Goal: Use online tool/utility: Utilize a website feature to perform a specific function

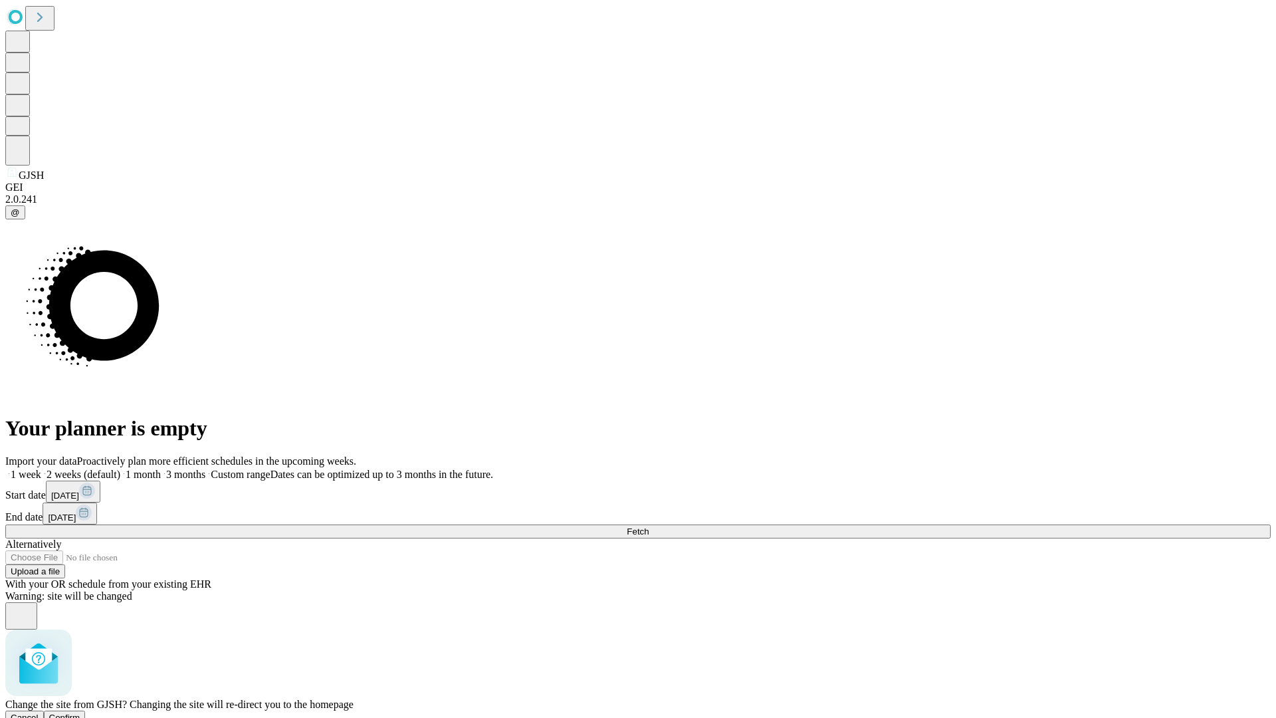
click at [80, 712] on span "Confirm" at bounding box center [64, 717] width 31 height 10
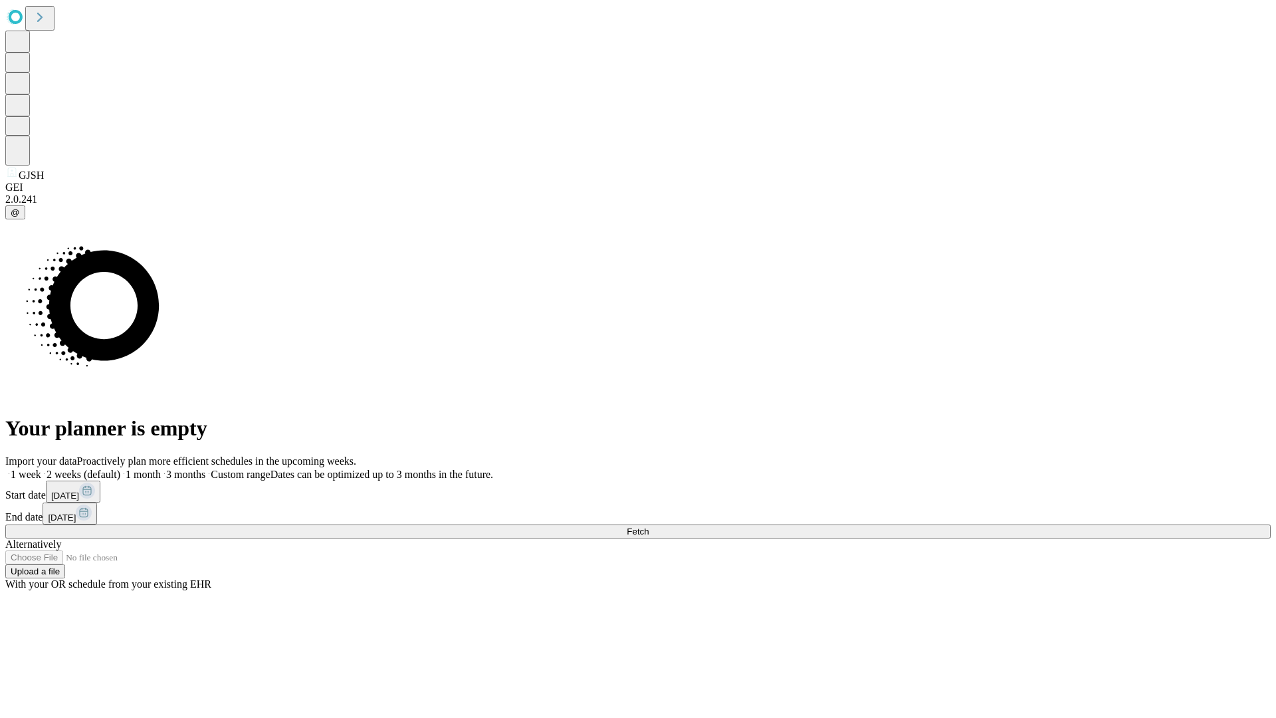
click at [41, 469] on label "1 week" at bounding box center [23, 474] width 36 height 11
click at [649, 526] on span "Fetch" at bounding box center [638, 531] width 22 height 10
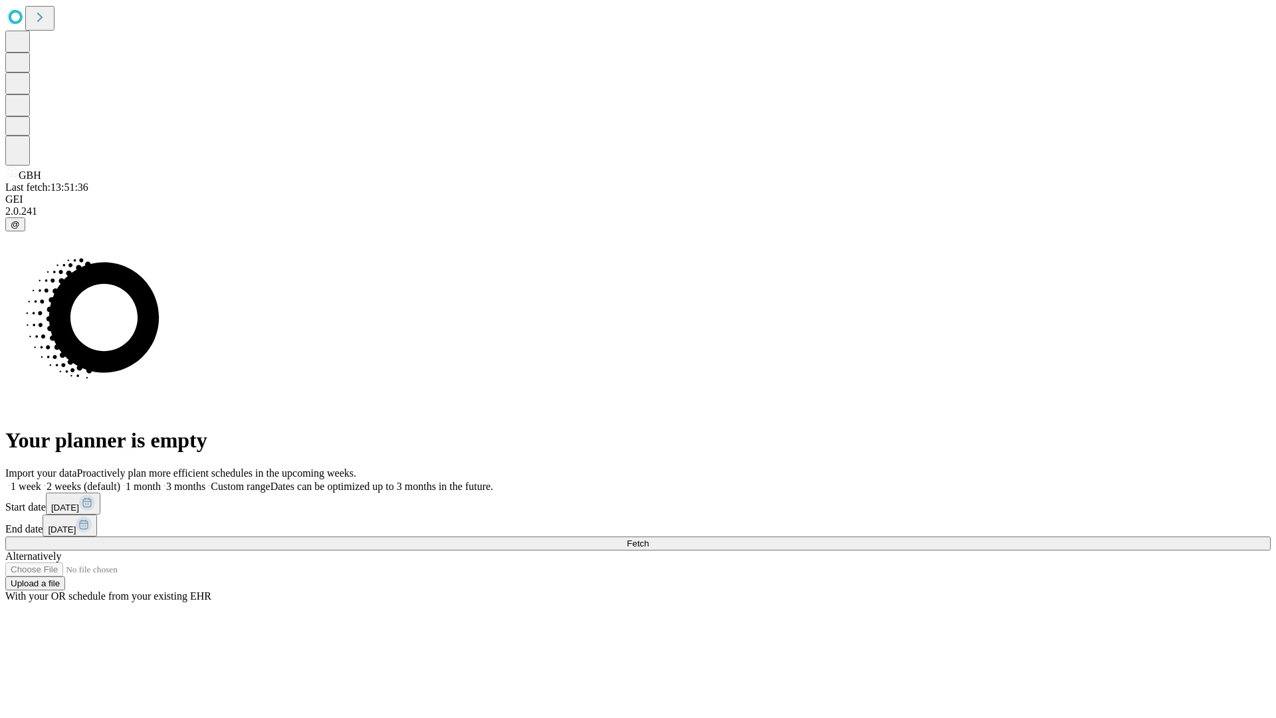
click at [41, 480] on label "1 week" at bounding box center [23, 485] width 36 height 11
click at [649, 538] on span "Fetch" at bounding box center [638, 543] width 22 height 10
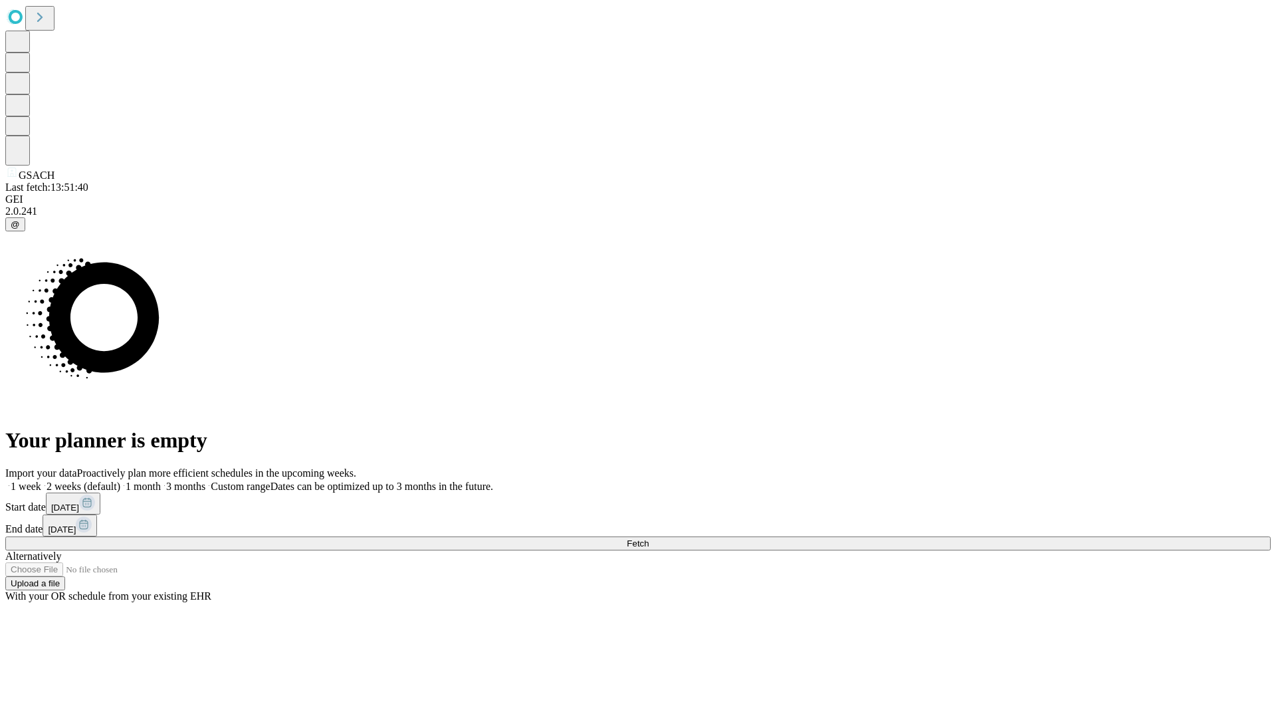
click at [41, 480] on label "1 week" at bounding box center [23, 485] width 36 height 11
click at [649, 538] on span "Fetch" at bounding box center [638, 543] width 22 height 10
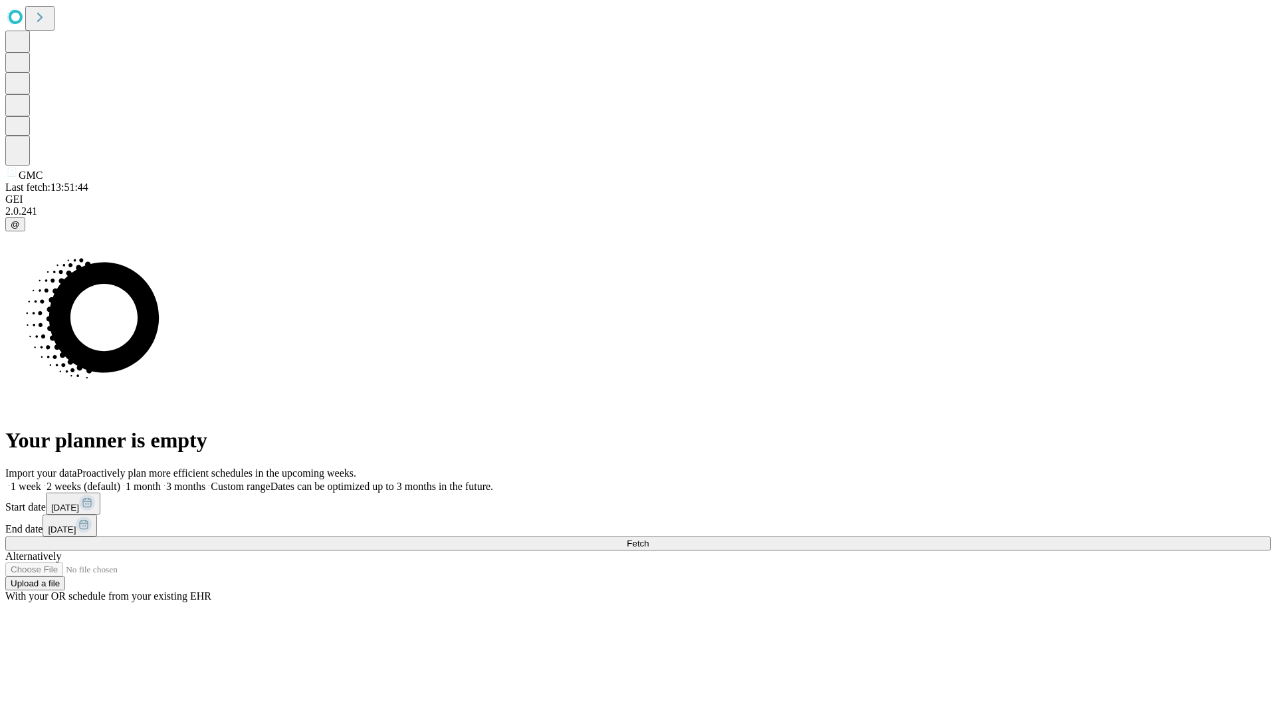
click at [41, 480] on label "1 week" at bounding box center [23, 485] width 36 height 11
click at [649, 538] on span "Fetch" at bounding box center [638, 543] width 22 height 10
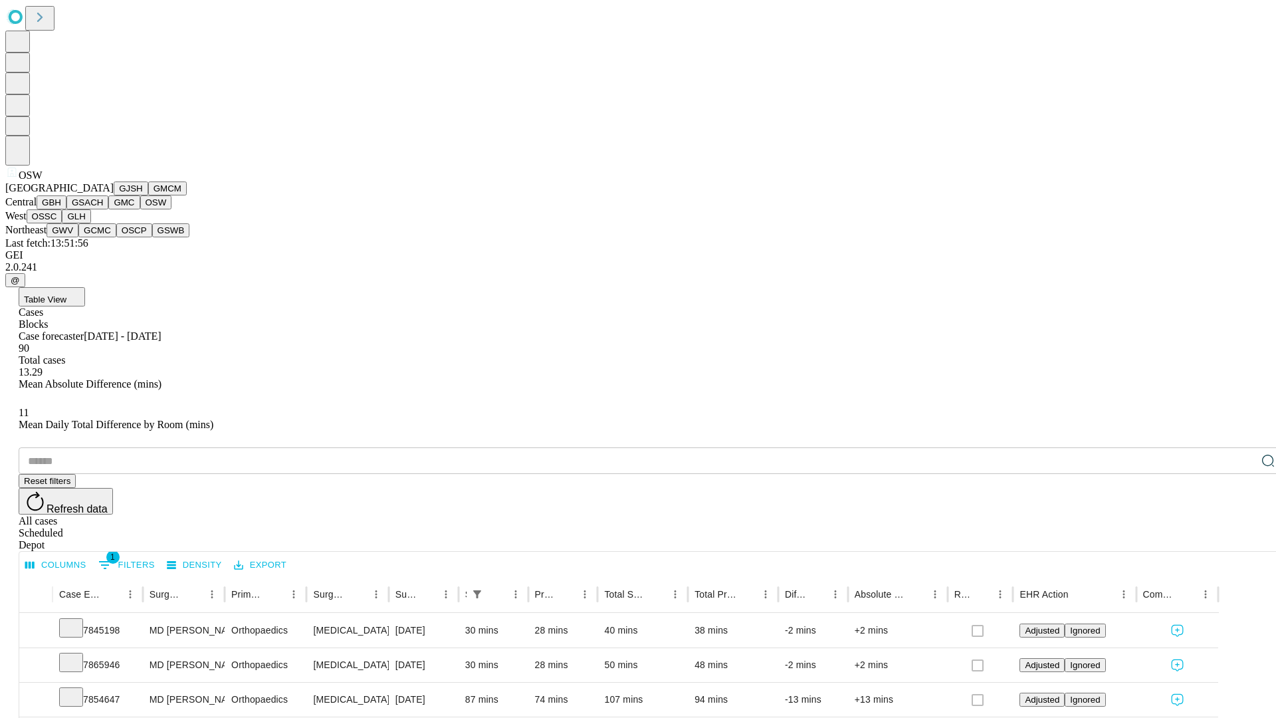
click at [62, 223] on button "OSSC" at bounding box center [45, 216] width 36 height 14
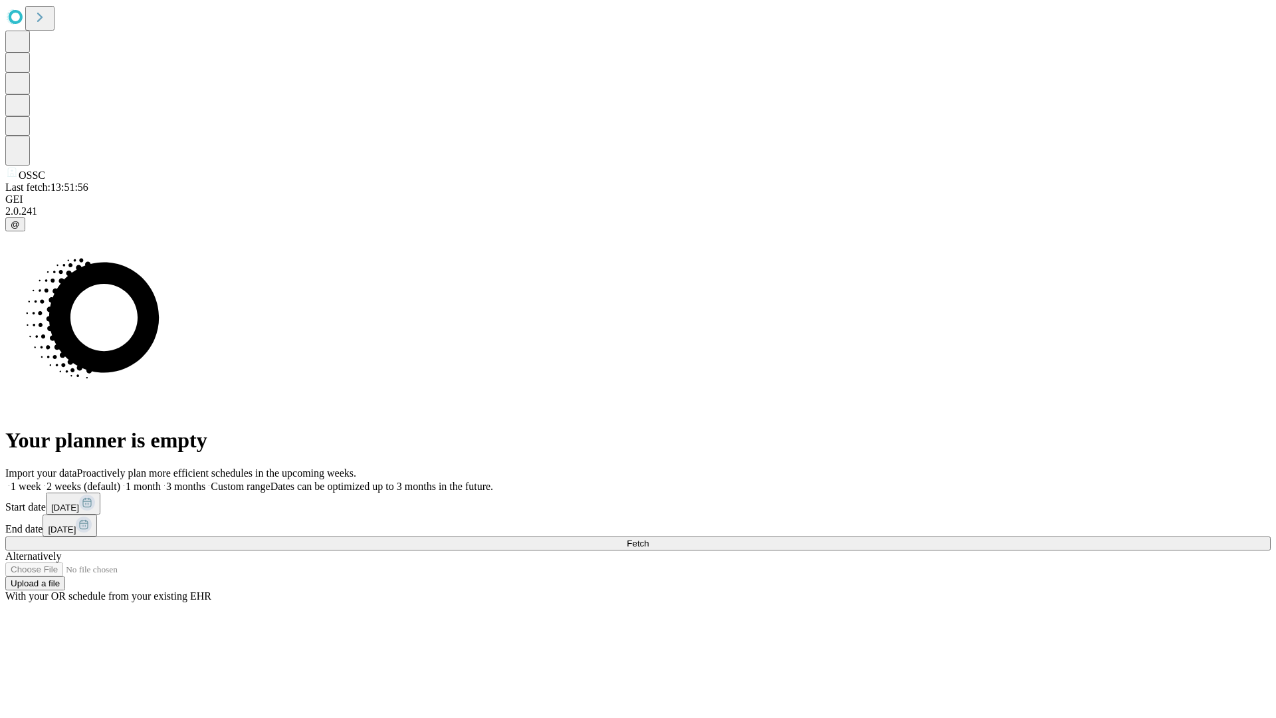
click at [41, 480] on label "1 week" at bounding box center [23, 485] width 36 height 11
click at [649, 538] on span "Fetch" at bounding box center [638, 543] width 22 height 10
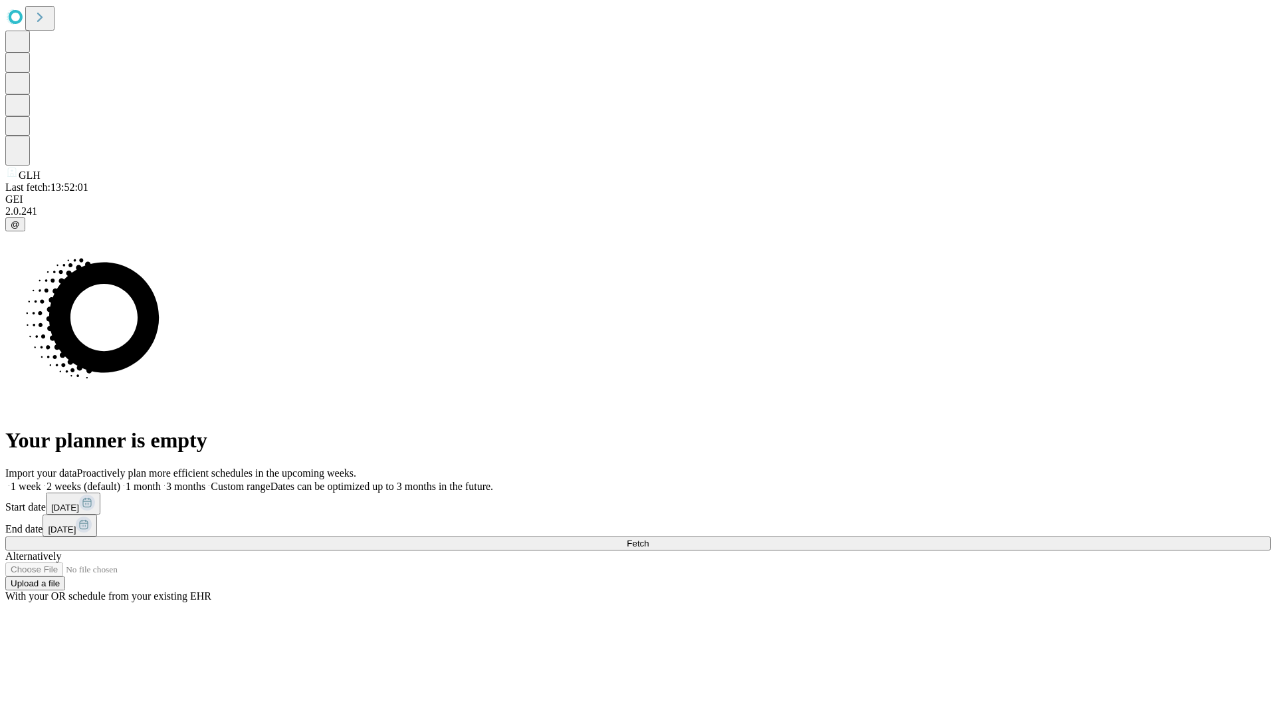
click at [41, 480] on label "1 week" at bounding box center [23, 485] width 36 height 11
click at [649, 538] on span "Fetch" at bounding box center [638, 543] width 22 height 10
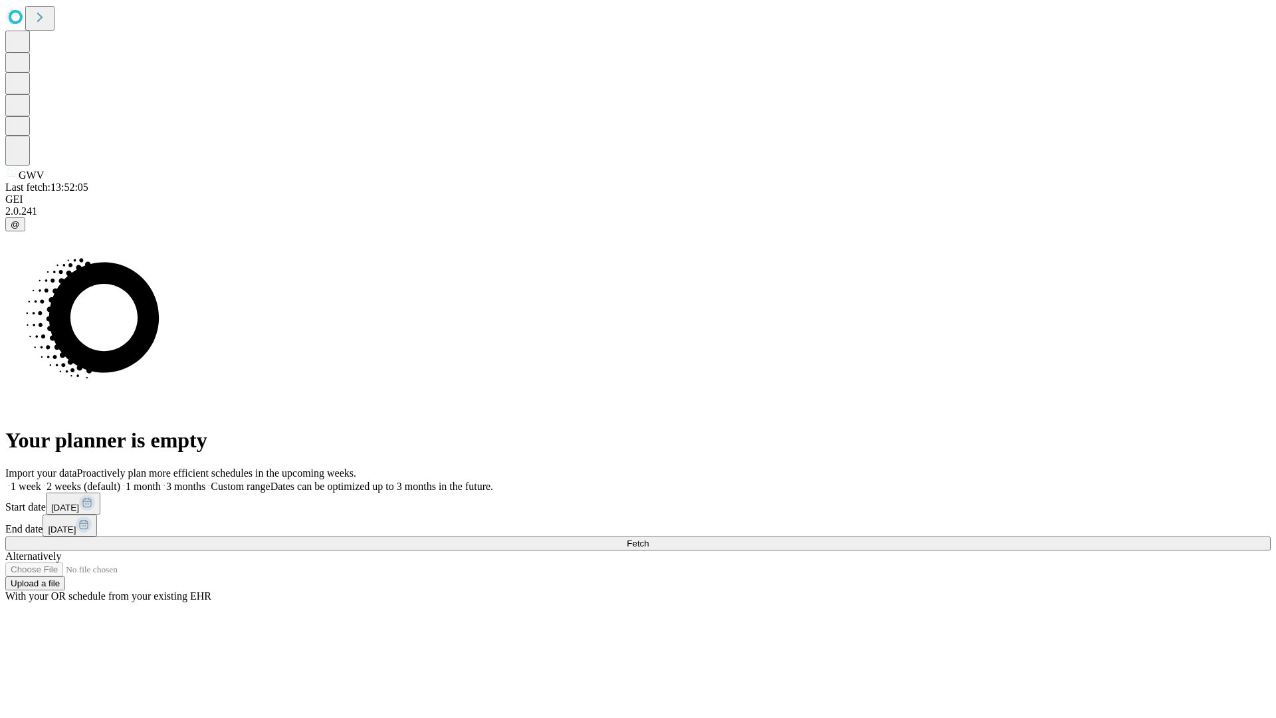
click at [41, 480] on label "1 week" at bounding box center [23, 485] width 36 height 11
click at [649, 538] on span "Fetch" at bounding box center [638, 543] width 22 height 10
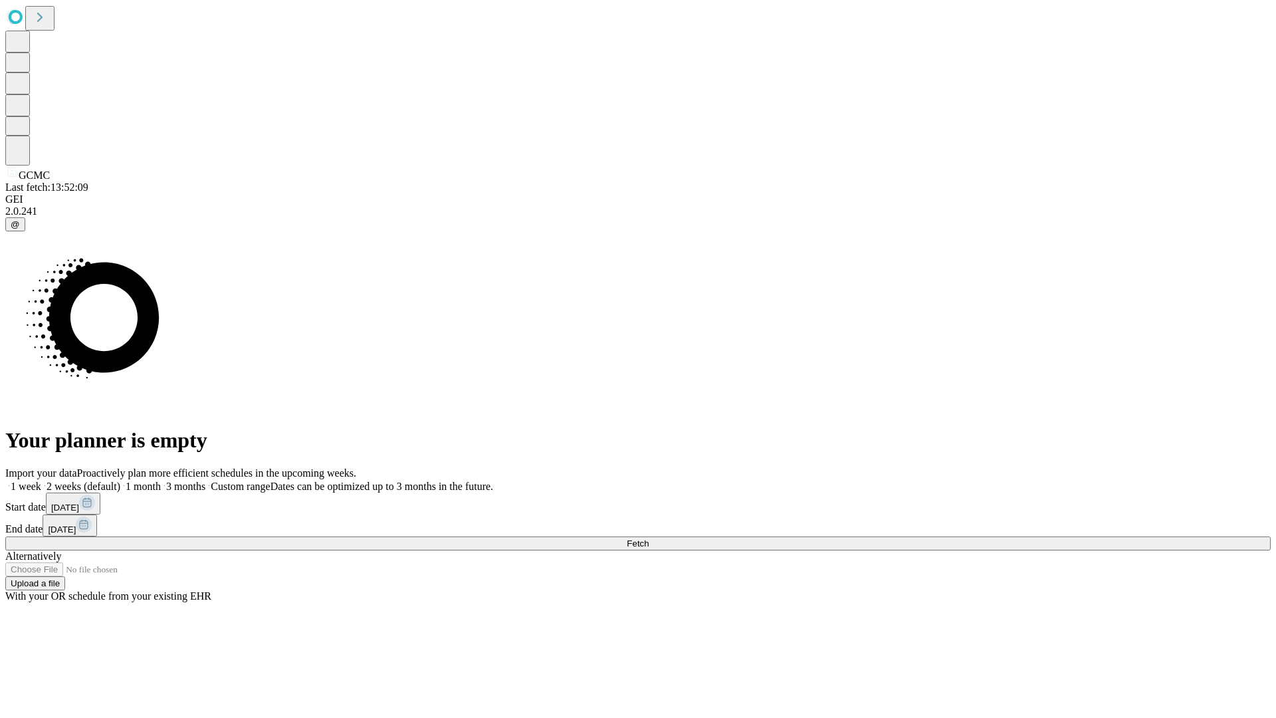
click at [41, 480] on label "1 week" at bounding box center [23, 485] width 36 height 11
click at [649, 538] on span "Fetch" at bounding box center [638, 543] width 22 height 10
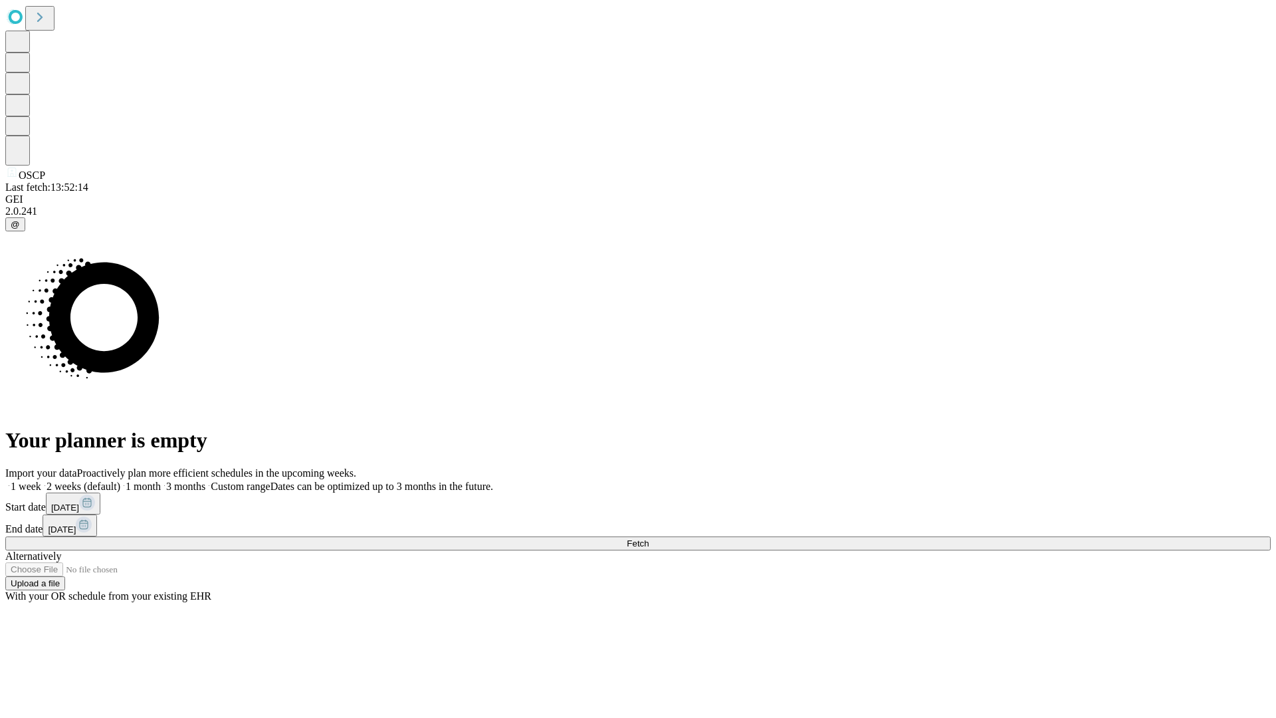
click at [649, 538] on span "Fetch" at bounding box center [638, 543] width 22 height 10
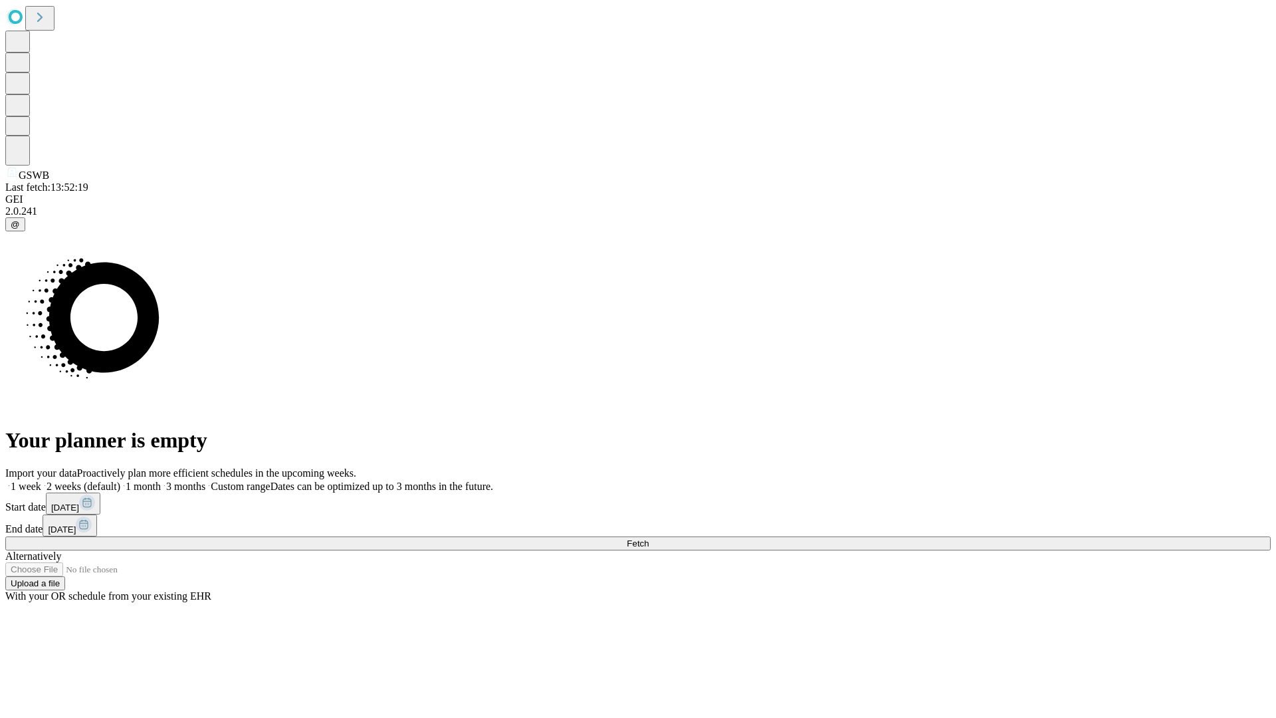
click at [41, 480] on label "1 week" at bounding box center [23, 485] width 36 height 11
click at [649, 538] on span "Fetch" at bounding box center [638, 543] width 22 height 10
